Goal: Obtain resource: Download file/media

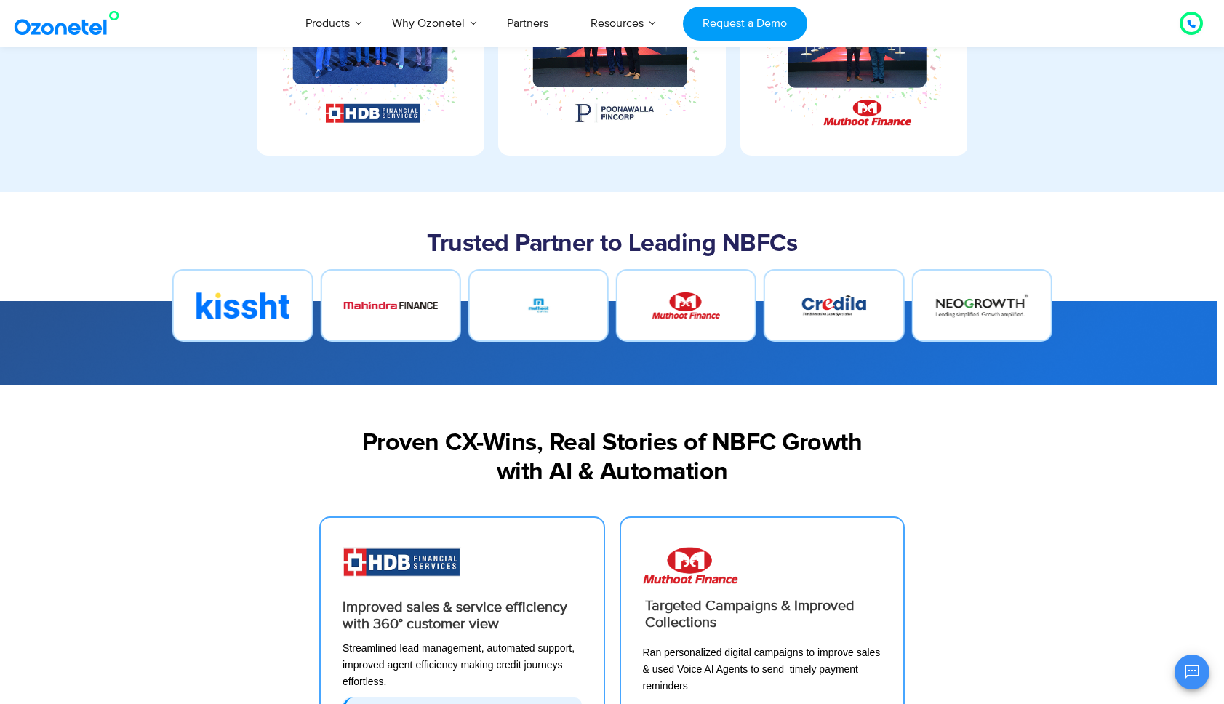
scroll to position [90, 0]
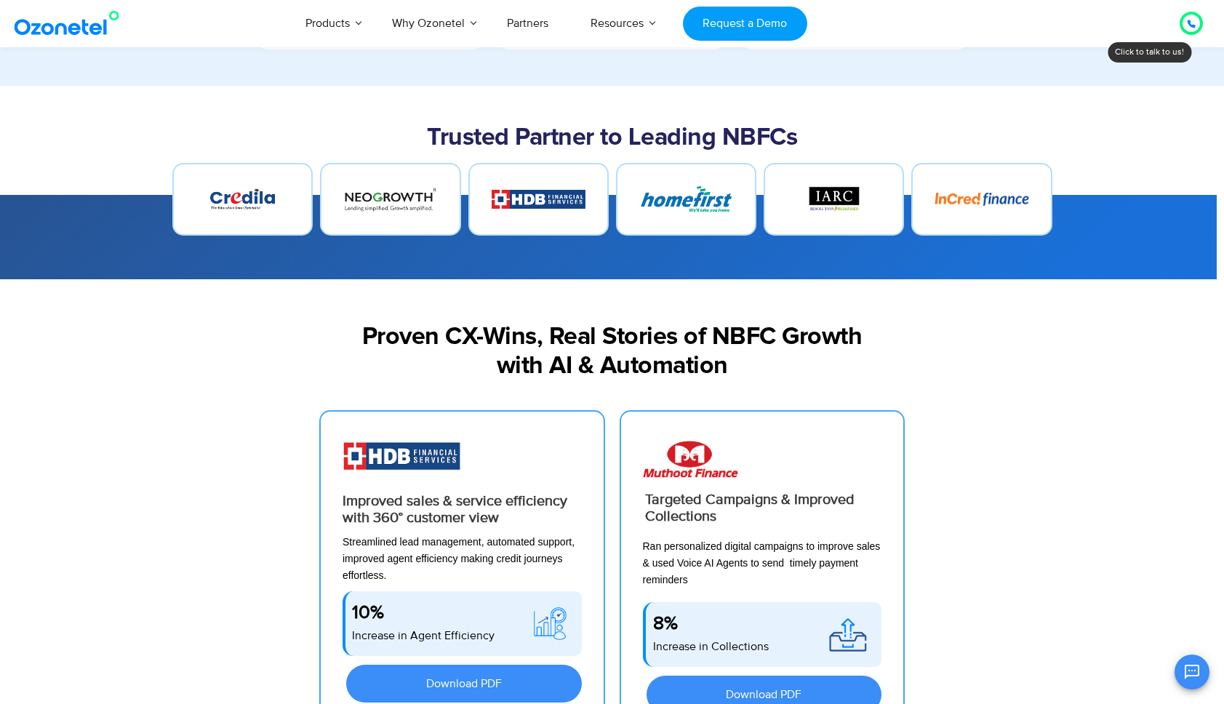
scroll to position [1031, 0]
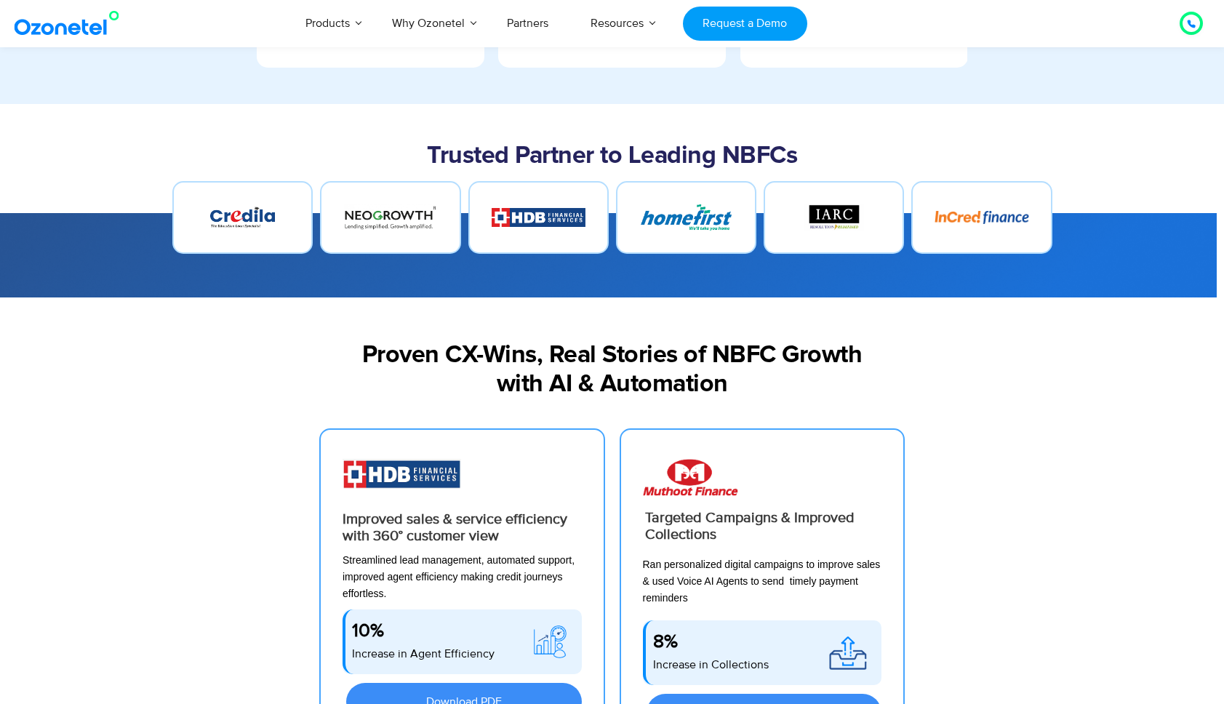
scroll to position [1031, 0]
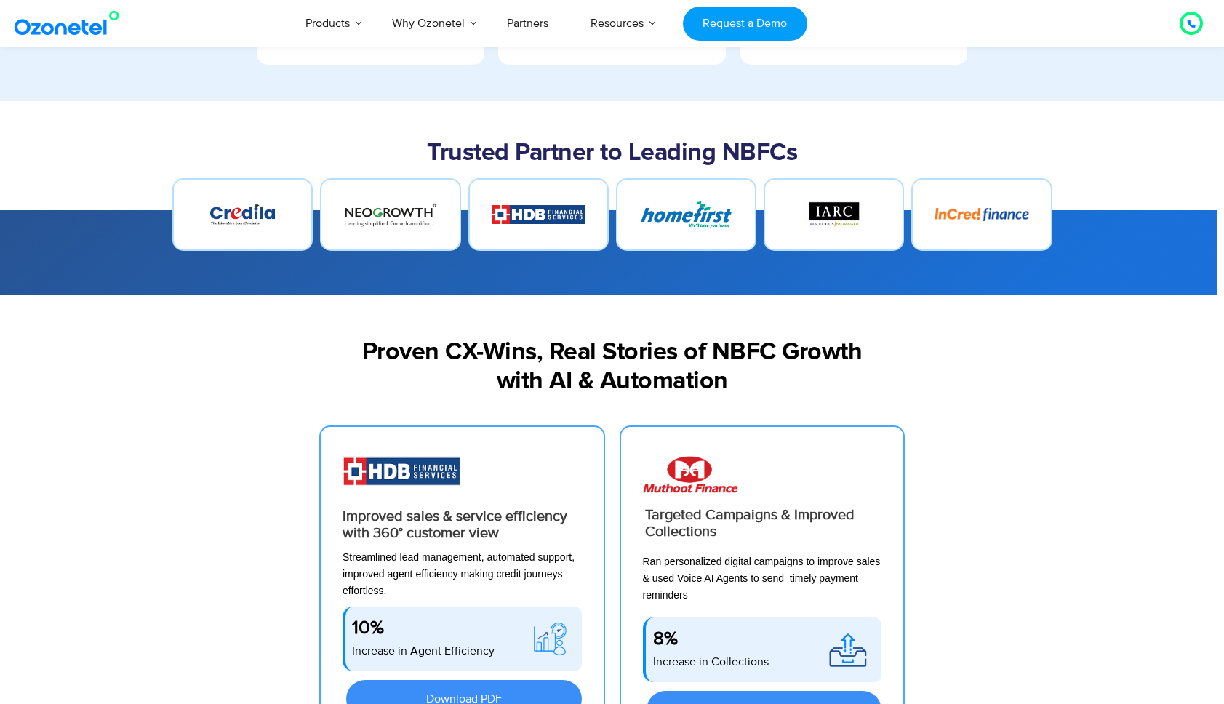
scroll to position [1031, 0]
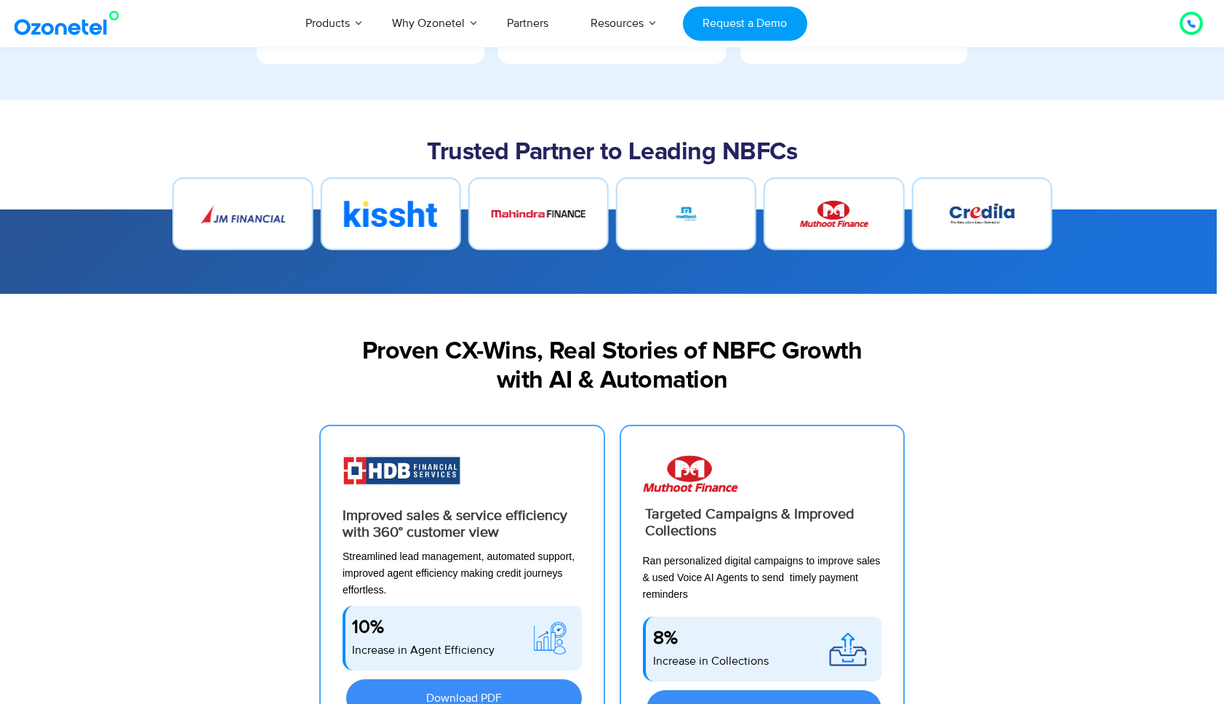
click at [688, 214] on img at bounding box center [686, 214] width 26 height 26
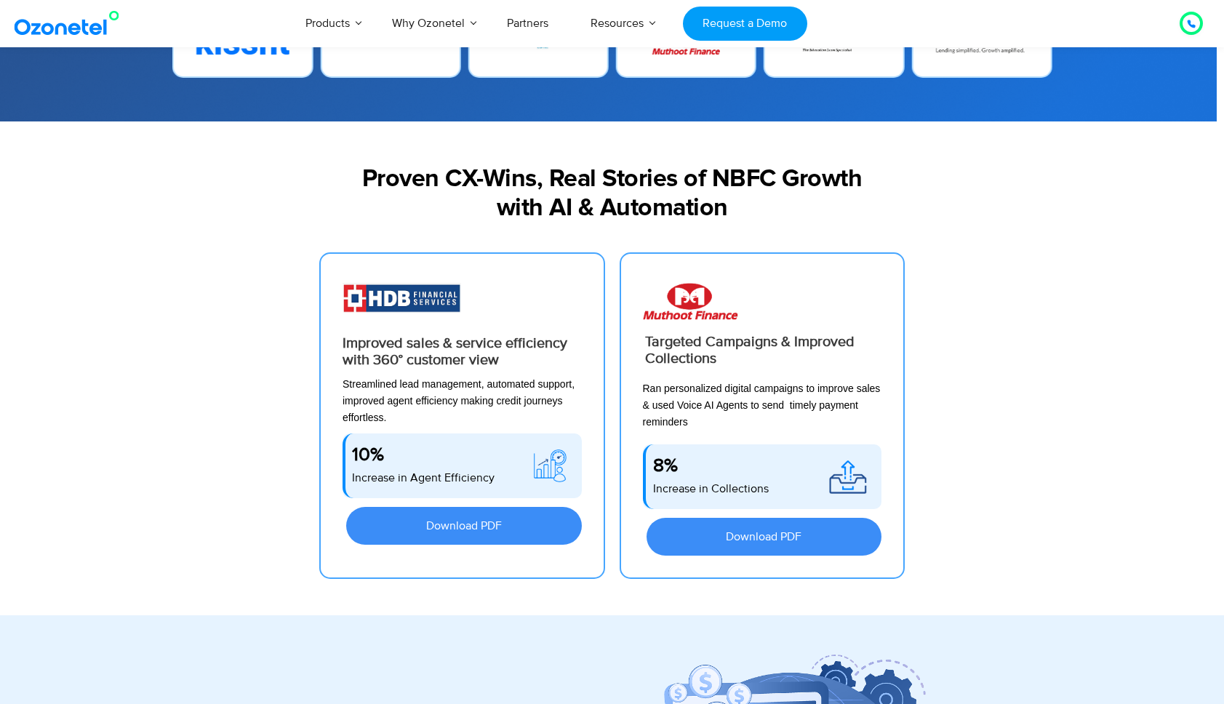
scroll to position [1203, 0]
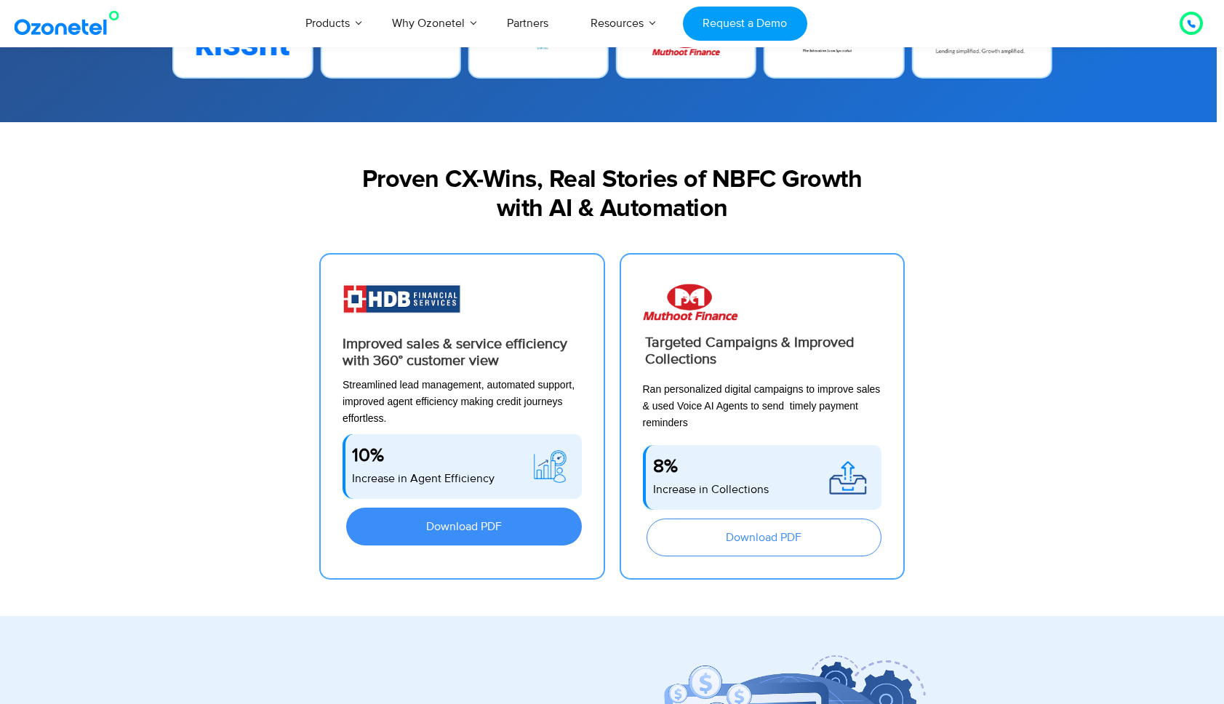
click at [750, 534] on span "Download PDF" at bounding box center [764, 538] width 76 height 12
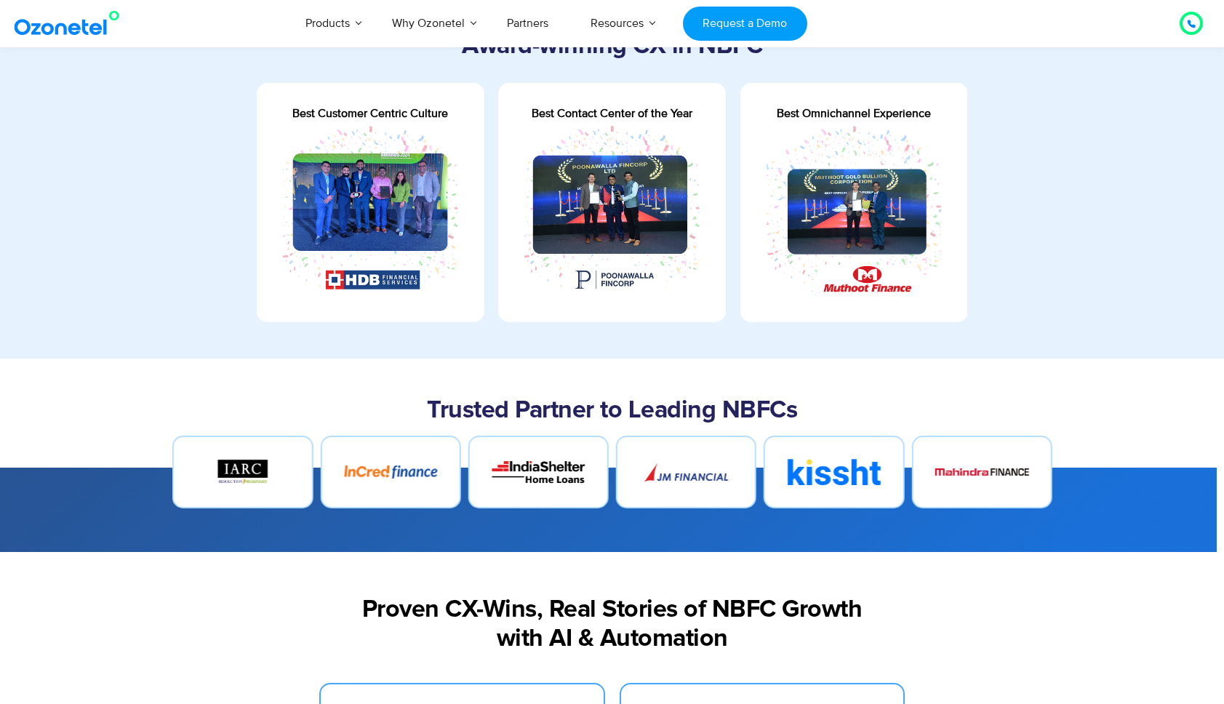
scroll to position [621, 0]
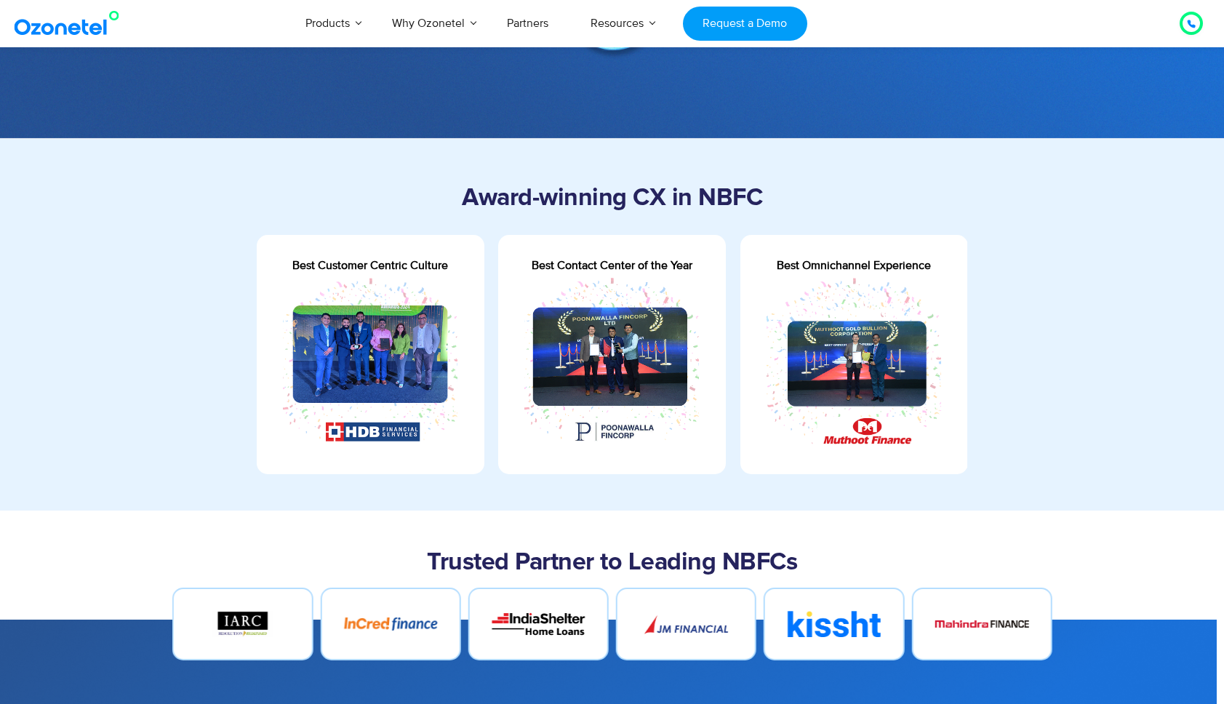
click at [449, 267] on div "Best Customer Centric Culture" at bounding box center [371, 355] width 228 height 196
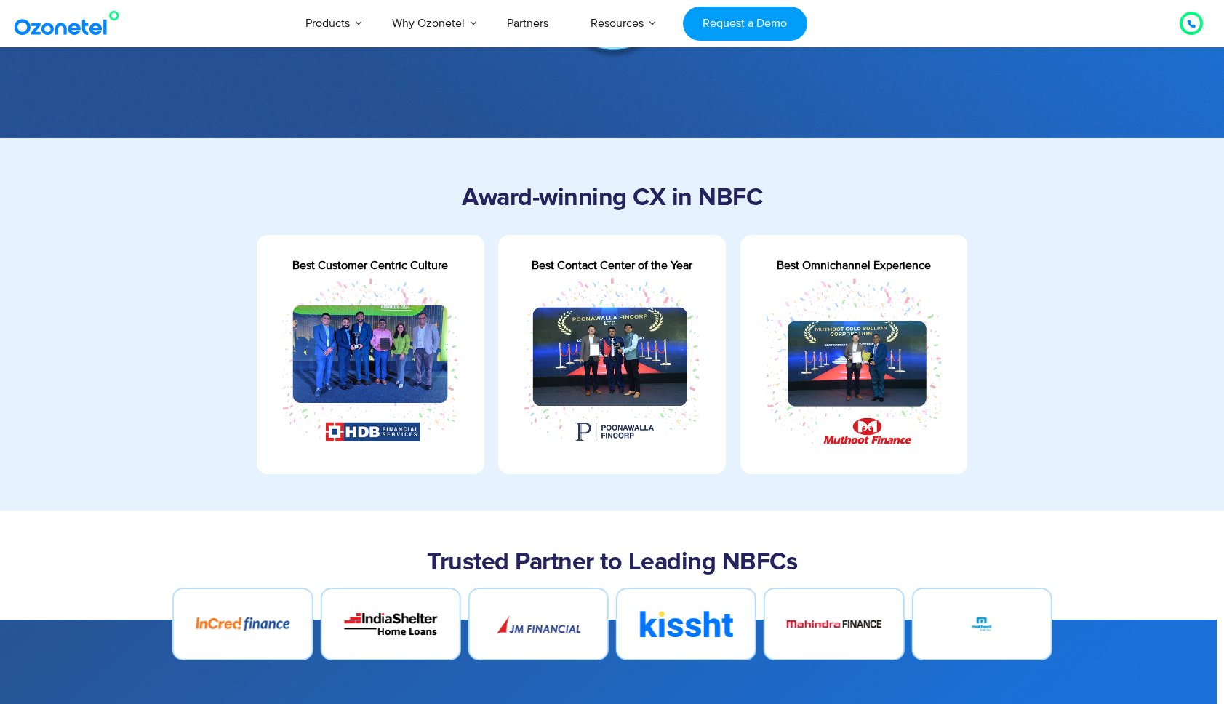
click at [432, 264] on div "Best Customer Centric Culture" at bounding box center [371, 265] width 228 height 17
